Goal: Understand process/instructions

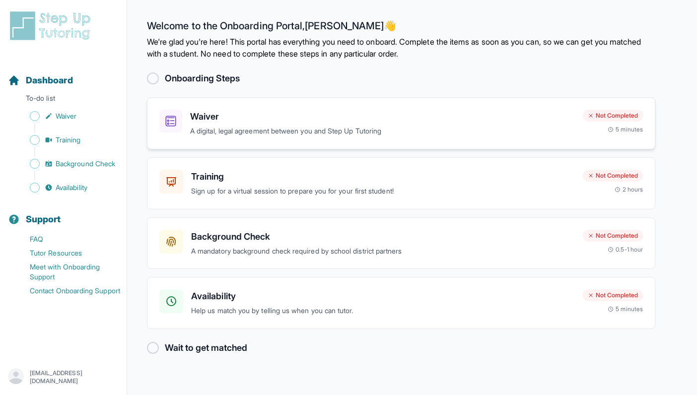
click at [457, 104] on div "Waiver A digital, legal agreement between you and Step Up Tutoring Not Complete…" at bounding box center [401, 123] width 509 height 52
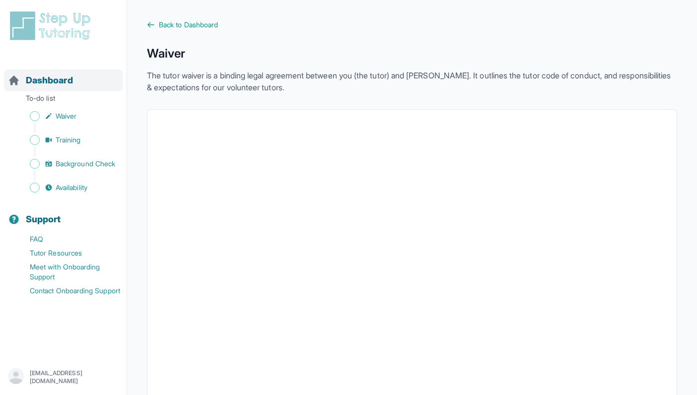
click at [41, 87] on span "Dashboard" at bounding box center [49, 80] width 47 height 14
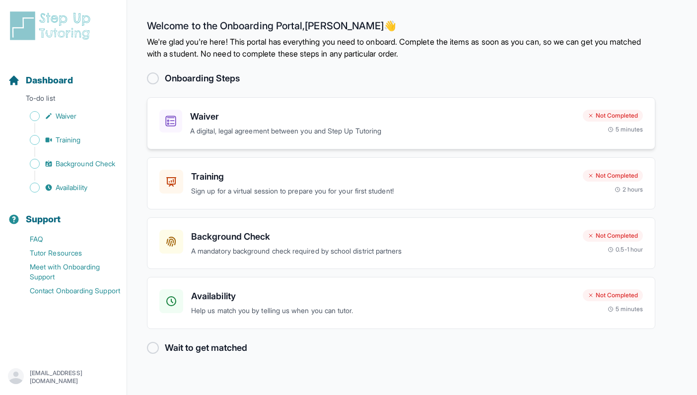
click at [277, 129] on p "A digital, legal agreement between you and Step Up Tutoring" at bounding box center [382, 131] width 385 height 11
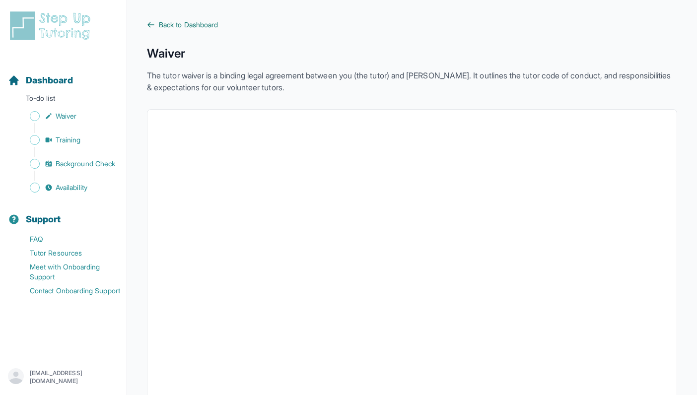
click at [190, 22] on span "Back to Dashboard" at bounding box center [188, 25] width 59 height 10
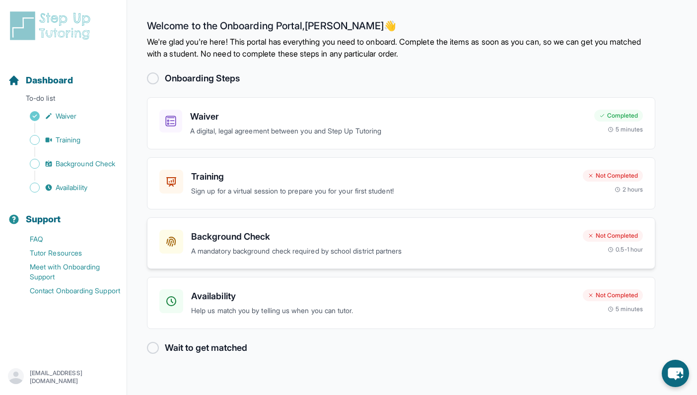
click at [584, 252] on div "Not Completed 0.5-1 hour" at bounding box center [613, 242] width 60 height 24
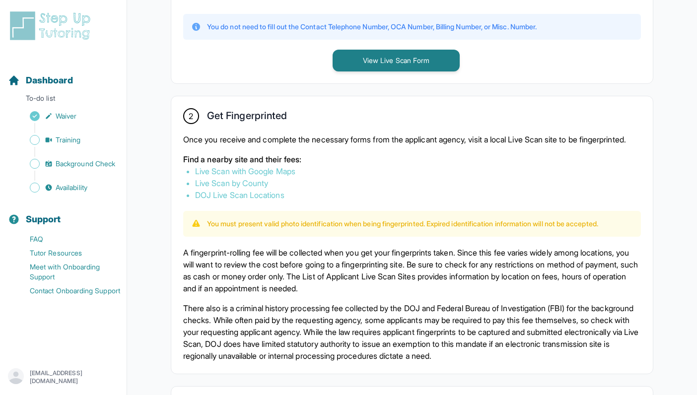
scroll to position [286, 0]
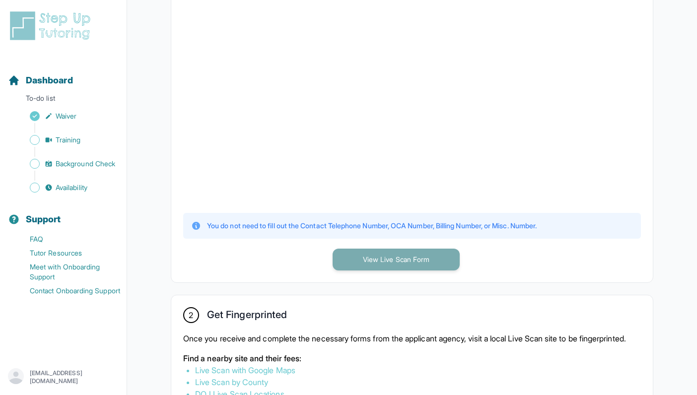
click at [358, 257] on button "View Live Scan Form" at bounding box center [396, 260] width 127 height 22
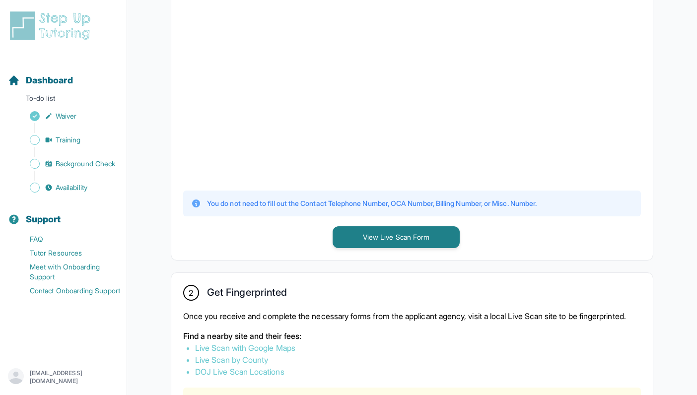
scroll to position [456, 0]
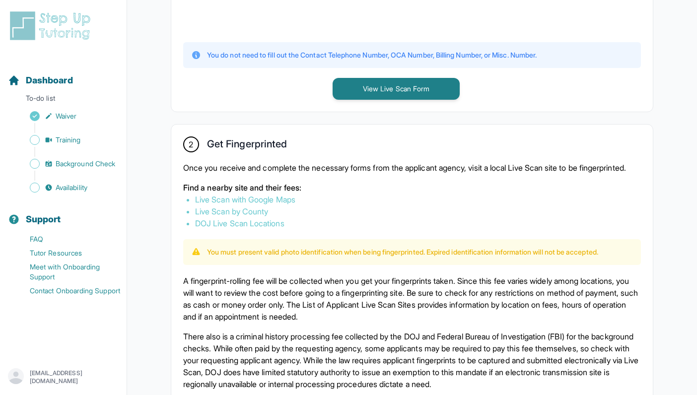
click at [265, 205] on link "Live Scan with Google Maps" at bounding box center [245, 200] width 100 height 10
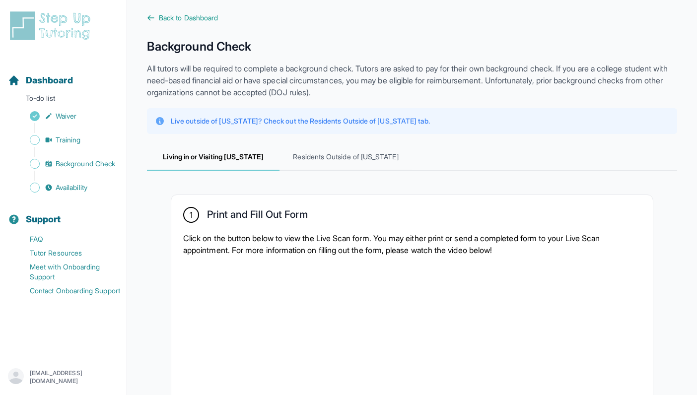
scroll to position [10, 0]
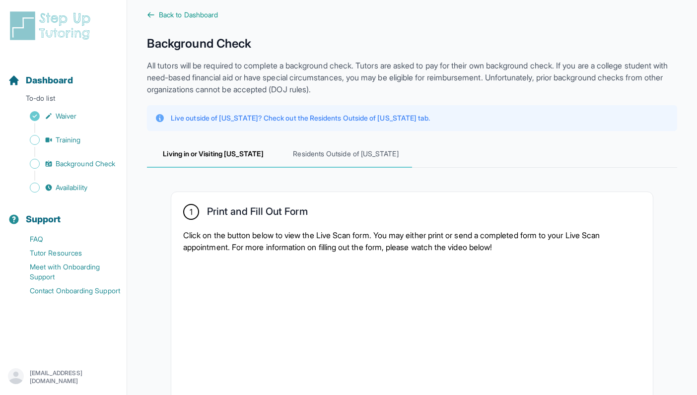
click at [318, 154] on span "Residents Outside of [US_STATE]" at bounding box center [346, 154] width 133 height 27
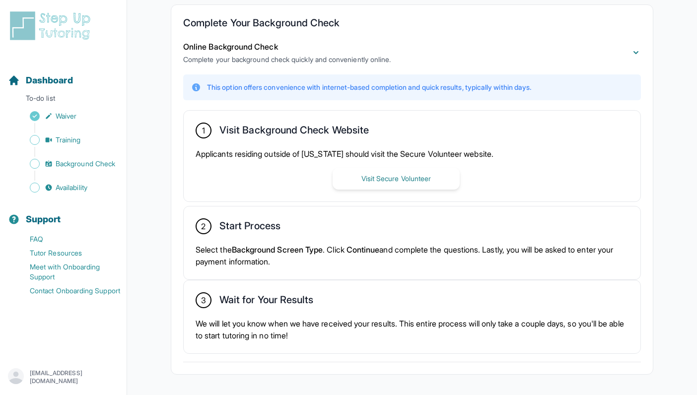
scroll to position [190, 0]
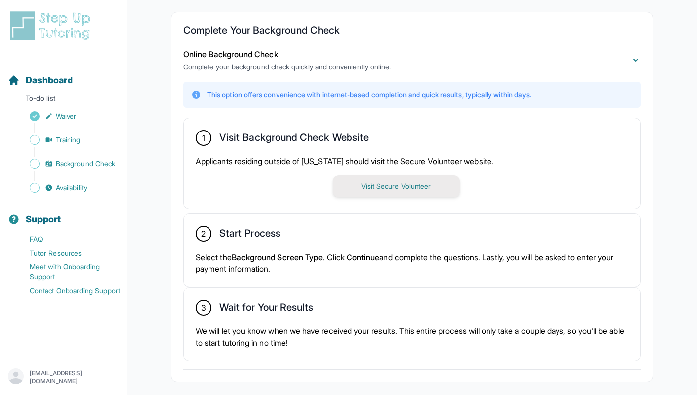
click at [357, 187] on button "Visit Secure Volunteer" at bounding box center [396, 186] width 127 height 22
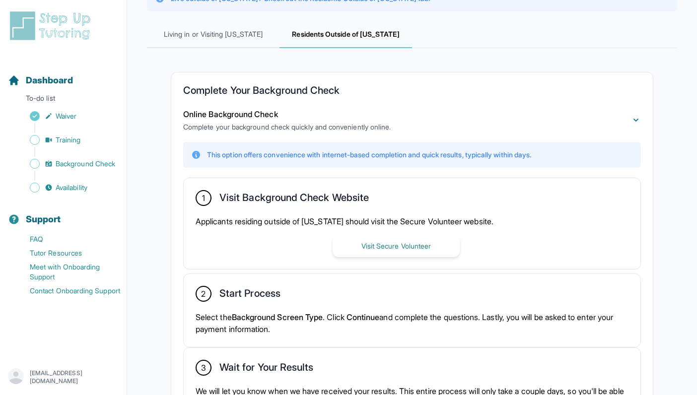
scroll to position [134, 0]
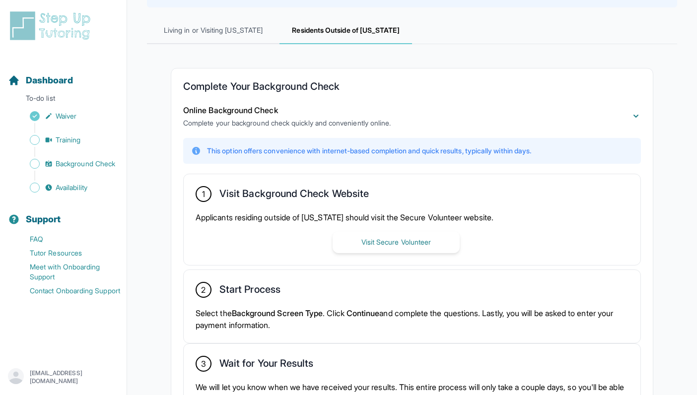
click at [291, 152] on p "This option offers convenience with internet-based completion and quick results…" at bounding box center [369, 151] width 324 height 10
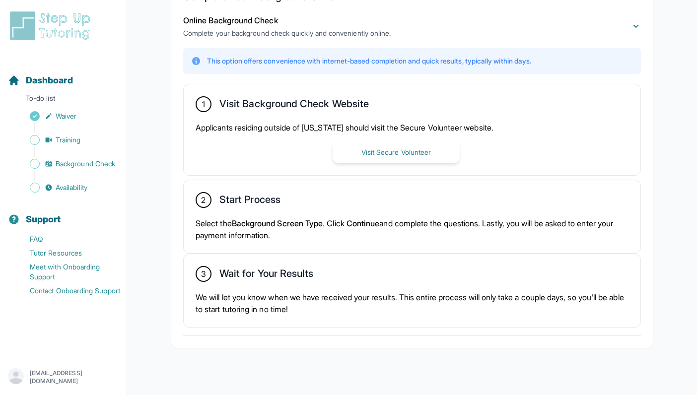
scroll to position [227, 0]
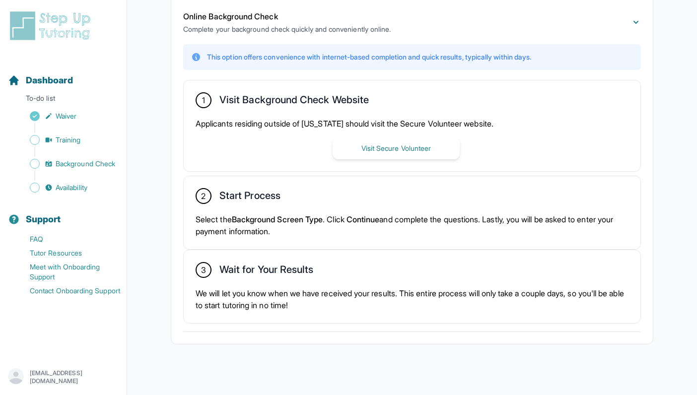
click at [291, 207] on div "2 Start Process Select the Background Screen Type . Click Continue and complete…" at bounding box center [412, 212] width 457 height 73
